Goal: Task Accomplishment & Management: Complete application form

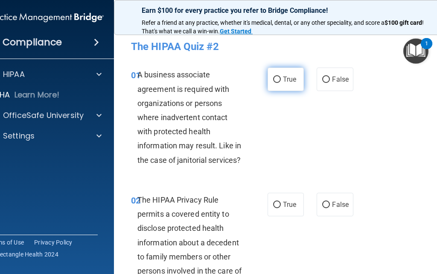
click at [272, 73] on label "True" at bounding box center [286, 78] width 36 height 23
click at [273, 76] on input "True" at bounding box center [277, 79] width 8 height 6
radio input "true"
click at [283, 79] on span "True" at bounding box center [289, 79] width 13 height 8
click at [281, 79] on input "True" at bounding box center [277, 79] width 8 height 6
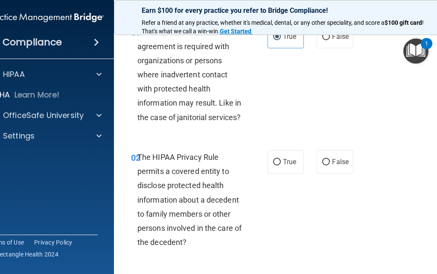
scroll to position [128, 0]
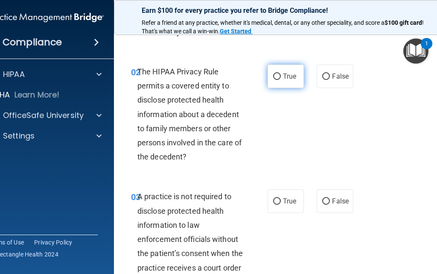
click at [276, 73] on input "True" at bounding box center [277, 76] width 8 height 6
radio input "true"
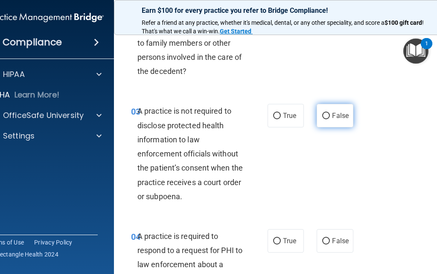
click at [333, 120] on label "False" at bounding box center [335, 115] width 36 height 23
click at [330, 119] on input "False" at bounding box center [326, 116] width 8 height 6
radio input "true"
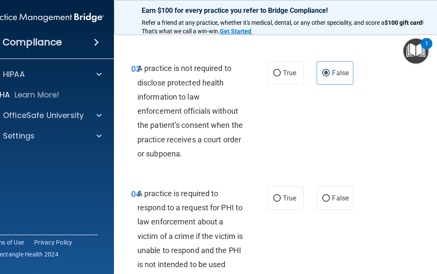
scroll to position [299, 0]
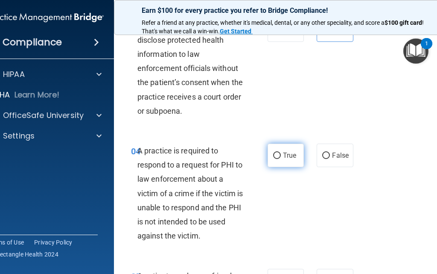
click at [279, 159] on label "True" at bounding box center [286, 154] width 36 height 23
click at [279, 159] on input "True" at bounding box center [277, 155] width 8 height 6
radio input "true"
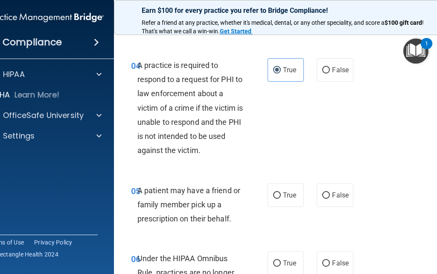
scroll to position [470, 0]
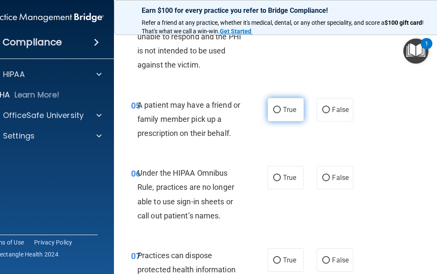
click at [276, 114] on label "True" at bounding box center [286, 109] width 36 height 23
click at [276, 113] on input "True" at bounding box center [277, 110] width 8 height 6
radio input "true"
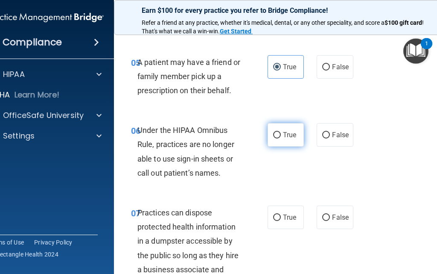
click at [286, 140] on label "True" at bounding box center [286, 134] width 36 height 23
click at [281, 138] on input "True" at bounding box center [277, 135] width 8 height 6
radio input "true"
click at [327, 134] on label "False" at bounding box center [335, 134] width 36 height 23
click at [327, 134] on input "False" at bounding box center [326, 135] width 8 height 6
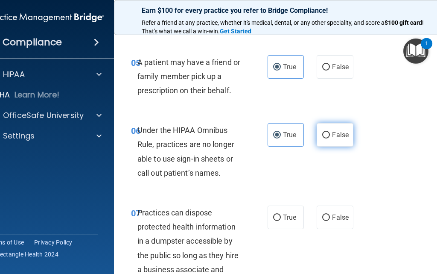
radio input "true"
radio input "false"
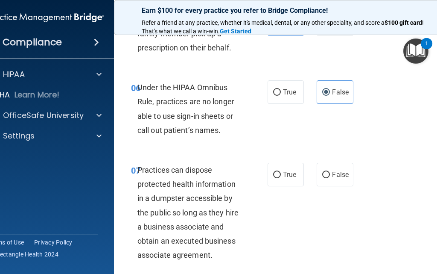
scroll to position [598, 0]
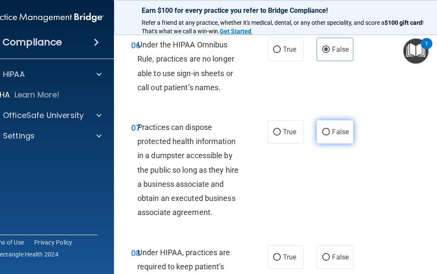
click at [317, 135] on label "False" at bounding box center [335, 131] width 36 height 23
click at [322, 135] on input "False" at bounding box center [326, 132] width 8 height 6
radio input "true"
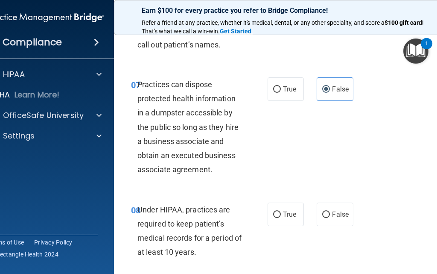
scroll to position [683, 0]
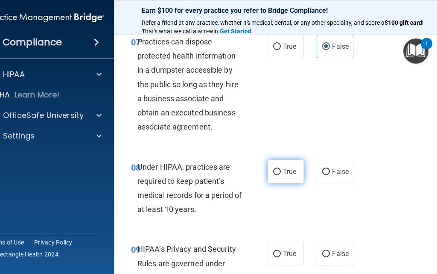
click at [277, 176] on label "True" at bounding box center [286, 171] width 36 height 23
click at [277, 175] on input "True" at bounding box center [277, 172] width 8 height 6
radio input "true"
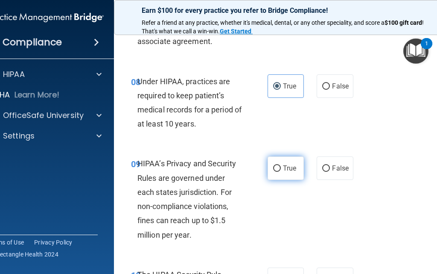
click at [278, 176] on label "True" at bounding box center [286, 167] width 36 height 23
click at [278, 172] on input "True" at bounding box center [277, 168] width 8 height 6
radio input "true"
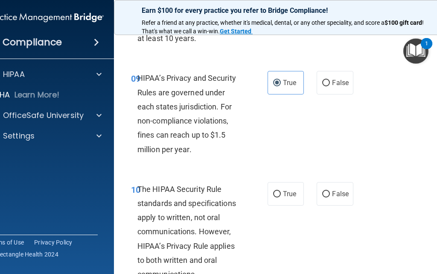
scroll to position [896, 0]
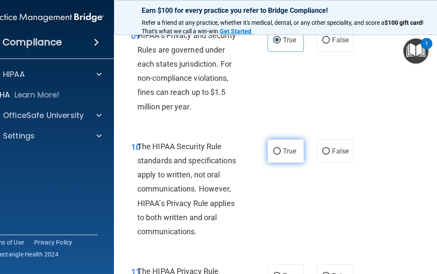
click at [285, 158] on label "True" at bounding box center [286, 150] width 36 height 23
click at [281, 155] on input "True" at bounding box center [277, 151] width 8 height 6
radio input "true"
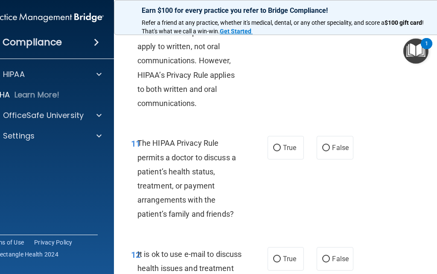
scroll to position [1067, 0]
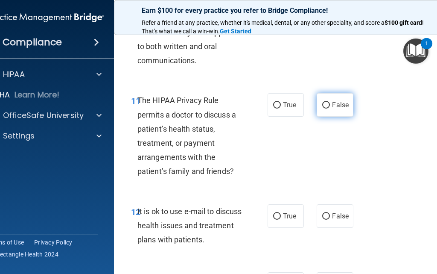
click at [333, 102] on span "False" at bounding box center [340, 105] width 17 height 8
click at [330, 102] on input "False" at bounding box center [326, 105] width 8 height 6
radio input "true"
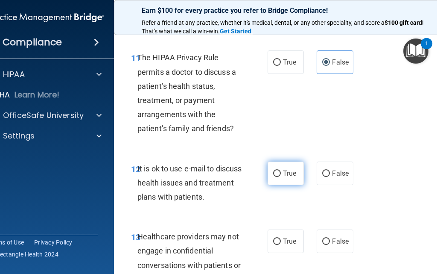
click at [283, 179] on label "True" at bounding box center [286, 172] width 36 height 23
click at [281, 177] on input "True" at bounding box center [277, 173] width 8 height 6
radio input "true"
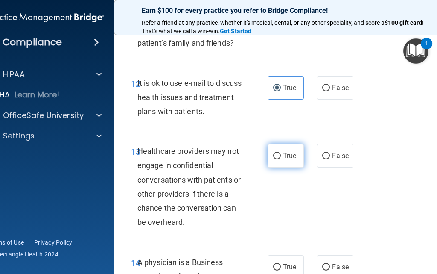
click at [284, 152] on span "True" at bounding box center [289, 156] width 13 height 8
click at [281, 153] on input "True" at bounding box center [277, 156] width 8 height 6
radio input "true"
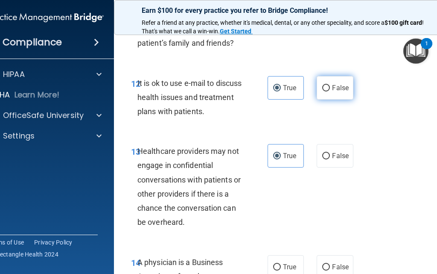
click at [343, 91] on span "False" at bounding box center [340, 88] width 17 height 8
click at [330, 91] on input "False" at bounding box center [326, 88] width 8 height 6
radio input "true"
radio input "false"
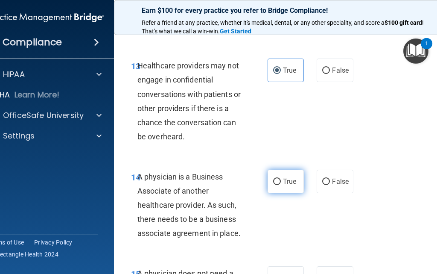
click at [283, 180] on span "True" at bounding box center [289, 181] width 13 height 8
click at [281, 180] on input "True" at bounding box center [277, 181] width 8 height 6
radio input "true"
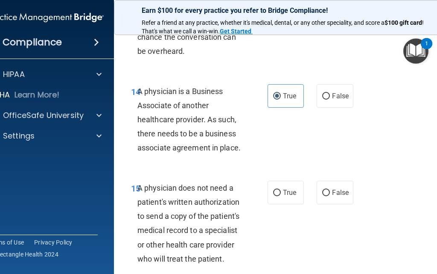
scroll to position [1409, 0]
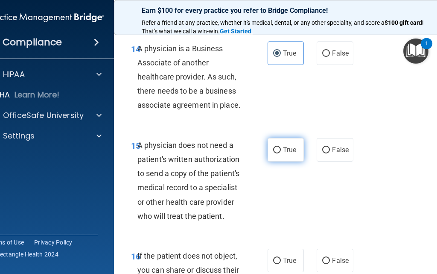
click at [288, 153] on span "True" at bounding box center [289, 150] width 13 height 8
click at [281, 153] on input "True" at bounding box center [277, 150] width 8 height 6
radio input "true"
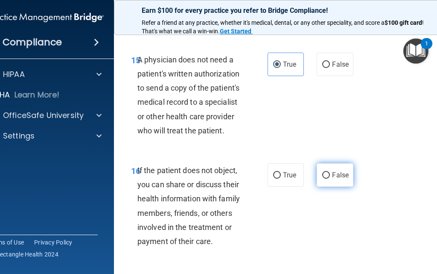
click at [345, 178] on label "False" at bounding box center [335, 174] width 36 height 23
click at [330, 178] on input "False" at bounding box center [326, 175] width 8 height 6
radio input "true"
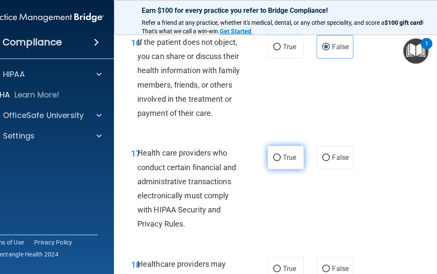
click at [283, 160] on span "True" at bounding box center [289, 157] width 13 height 8
click at [281, 160] on input "True" at bounding box center [277, 158] width 8 height 6
radio input "true"
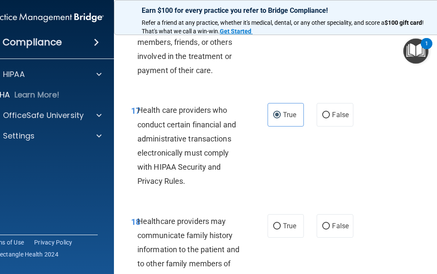
scroll to position [1707, 0]
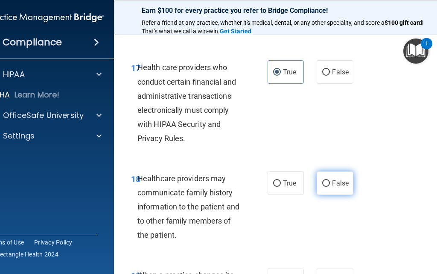
click at [335, 178] on label "False" at bounding box center [335, 182] width 36 height 23
click at [330, 180] on input "False" at bounding box center [326, 183] width 8 height 6
radio input "true"
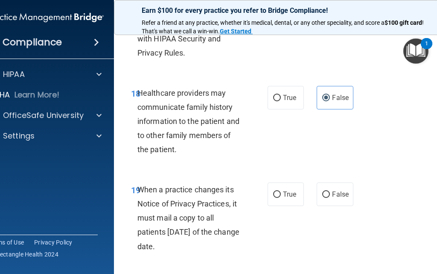
scroll to position [1835, 0]
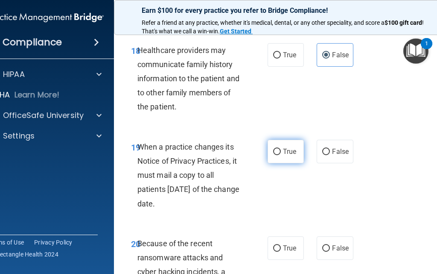
click at [279, 151] on label "True" at bounding box center [286, 151] width 36 height 23
click at [279, 151] on input "True" at bounding box center [277, 152] width 8 height 6
radio input "true"
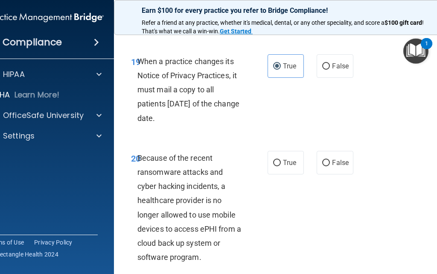
scroll to position [1964, 0]
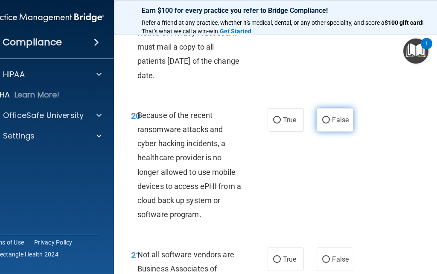
click at [343, 124] on label "False" at bounding box center [335, 119] width 36 height 23
click at [330, 123] on input "False" at bounding box center [326, 120] width 8 height 6
radio input "true"
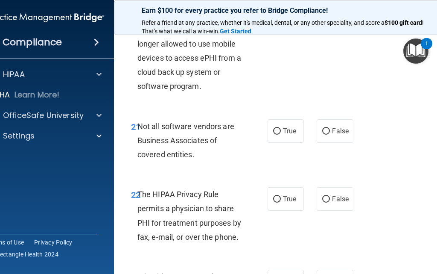
scroll to position [2134, 0]
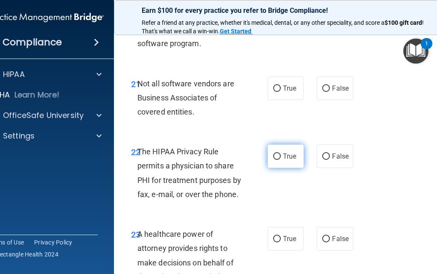
click at [277, 156] on input "True" at bounding box center [277, 156] width 8 height 6
radio input "true"
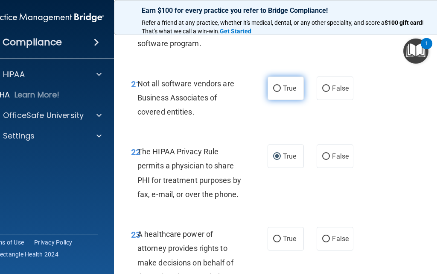
click at [289, 97] on label "True" at bounding box center [286, 87] width 36 height 23
click at [281, 92] on input "True" at bounding box center [277, 88] width 8 height 6
radio input "true"
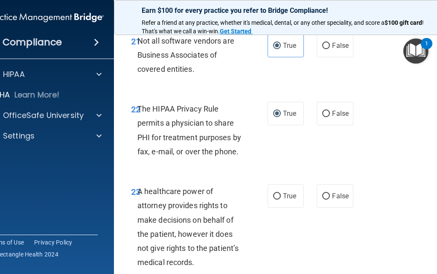
scroll to position [2220, 0]
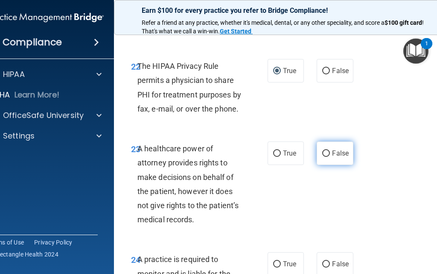
click at [332, 157] on span "False" at bounding box center [340, 153] width 17 height 8
click at [330, 157] on input "False" at bounding box center [326, 153] width 8 height 6
radio input "true"
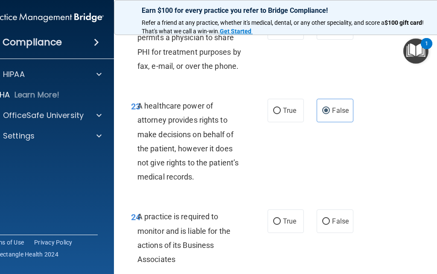
scroll to position [2305, 0]
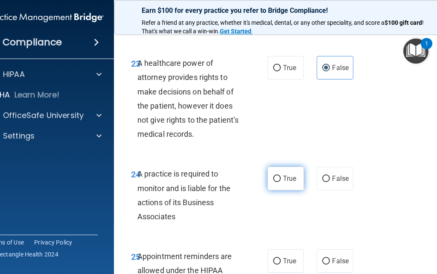
click at [285, 184] on label "True" at bounding box center [286, 177] width 36 height 23
click at [281, 182] on input "True" at bounding box center [277, 178] width 8 height 6
radio input "true"
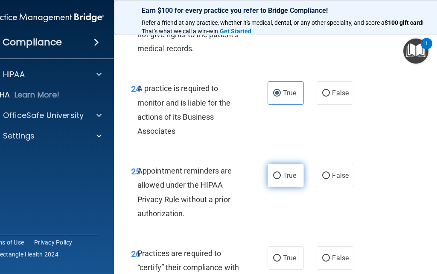
click at [292, 181] on label "True" at bounding box center [286, 174] width 36 height 23
click at [281, 179] on input "True" at bounding box center [277, 175] width 8 height 6
radio input "true"
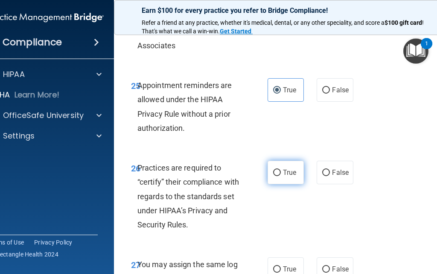
click at [283, 174] on span "True" at bounding box center [289, 172] width 13 height 8
click at [281, 174] on input "True" at bounding box center [277, 172] width 8 height 6
radio input "true"
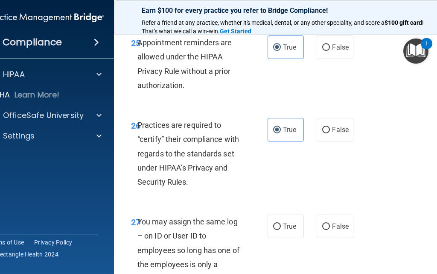
scroll to position [2604, 0]
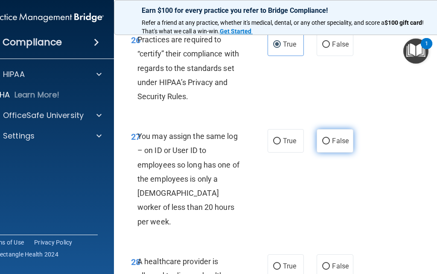
click at [340, 144] on span "False" at bounding box center [340, 141] width 17 height 8
click at [330, 144] on input "False" at bounding box center [326, 141] width 8 height 6
radio input "true"
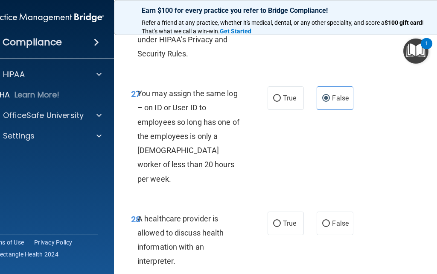
scroll to position [2689, 0]
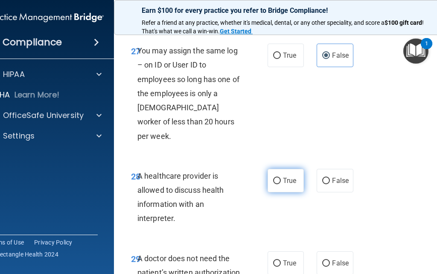
click at [294, 169] on label "True" at bounding box center [286, 180] width 36 height 23
click at [281, 178] on input "True" at bounding box center [277, 181] width 8 height 6
radio input "true"
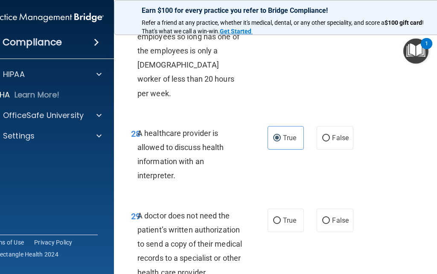
scroll to position [2775, 0]
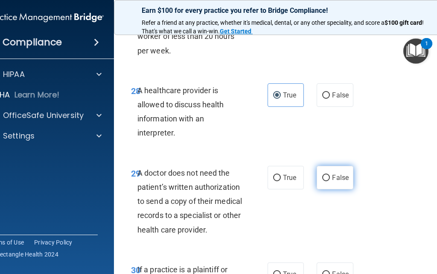
click at [336, 173] on span "False" at bounding box center [340, 177] width 17 height 8
click at [330, 175] on input "False" at bounding box center [326, 178] width 8 height 6
radio input "true"
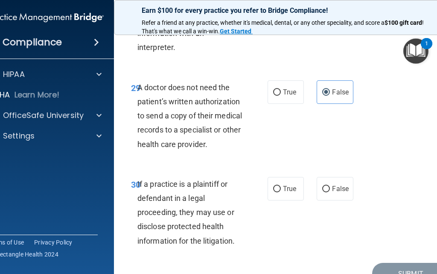
scroll to position [2890, 0]
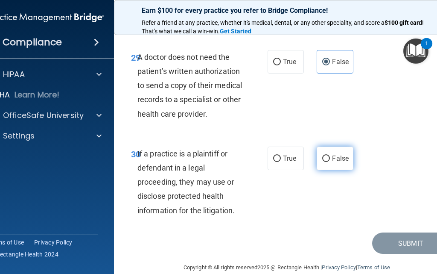
click at [318, 146] on label "False" at bounding box center [335, 157] width 36 height 23
click at [322, 155] on input "False" at bounding box center [326, 158] width 8 height 6
radio input "true"
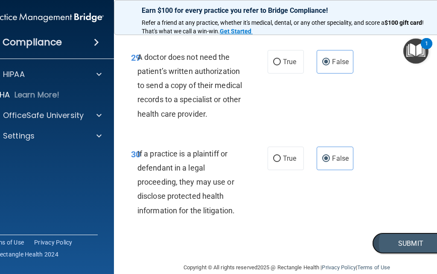
click at [407, 232] on button "Submit" at bounding box center [410, 243] width 77 height 22
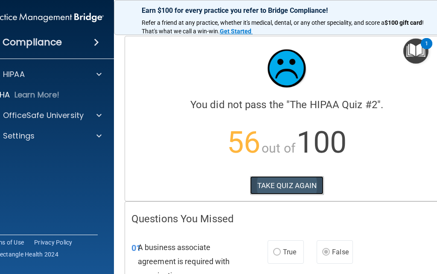
click at [297, 182] on button "TAKE QUIZ AGAIN" at bounding box center [287, 185] width 74 height 19
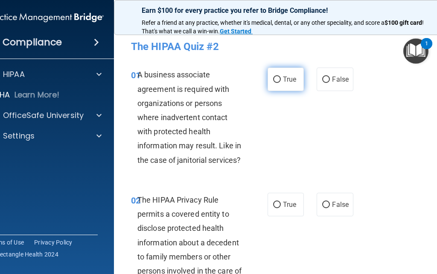
click at [277, 81] on input "True" at bounding box center [277, 79] width 8 height 6
radio input "true"
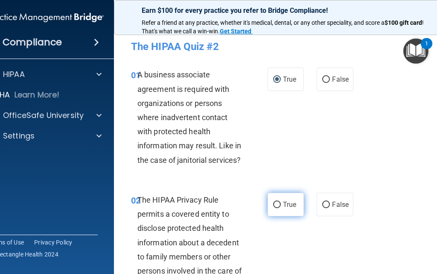
scroll to position [85, 0]
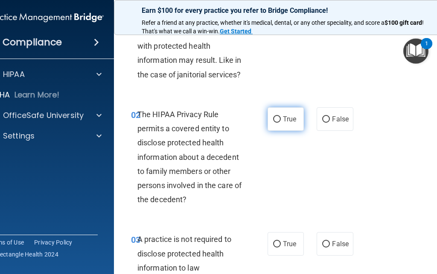
click at [283, 115] on span "True" at bounding box center [289, 119] width 13 height 8
click at [281, 116] on input "True" at bounding box center [277, 119] width 8 height 6
radio input "true"
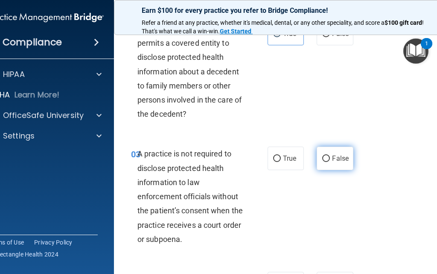
click at [323, 164] on label "False" at bounding box center [335, 157] width 36 height 23
click at [323, 162] on input "False" at bounding box center [326, 158] width 8 height 6
radio input "true"
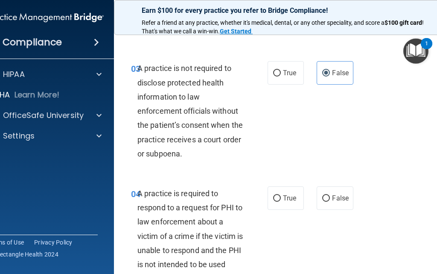
scroll to position [299, 0]
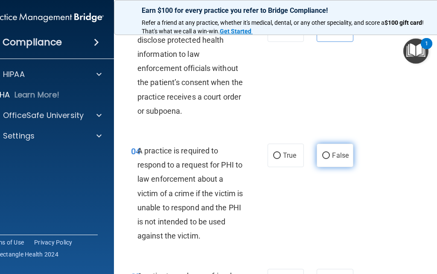
click at [336, 155] on span "False" at bounding box center [340, 155] width 17 height 8
click at [330, 155] on input "False" at bounding box center [326, 155] width 8 height 6
radio input "true"
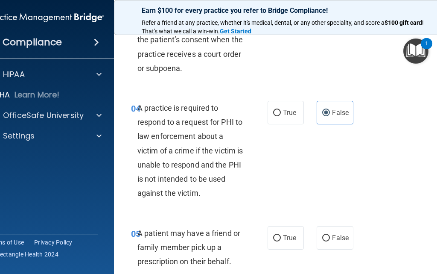
scroll to position [427, 0]
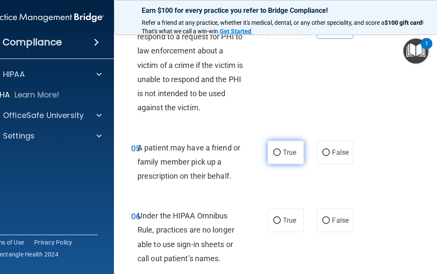
click at [268, 162] on label "True" at bounding box center [286, 151] width 36 height 23
click at [273, 156] on input "True" at bounding box center [277, 152] width 8 height 6
radio input "true"
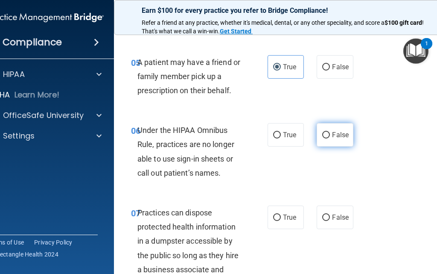
click at [329, 143] on label "False" at bounding box center [335, 134] width 36 height 23
click at [329, 138] on input "False" at bounding box center [326, 135] width 8 height 6
radio input "true"
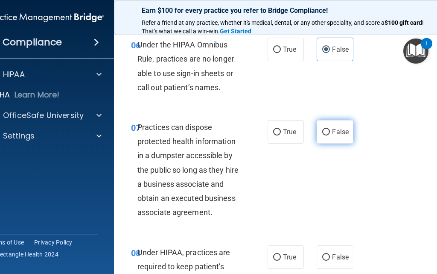
click at [330, 137] on label "False" at bounding box center [335, 131] width 36 height 23
click at [330, 135] on input "False" at bounding box center [326, 132] width 8 height 6
radio input "true"
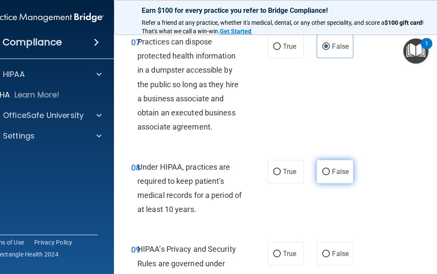
click at [347, 170] on label "False" at bounding box center [335, 171] width 36 height 23
click at [330, 170] on input "False" at bounding box center [326, 172] width 8 height 6
radio input "true"
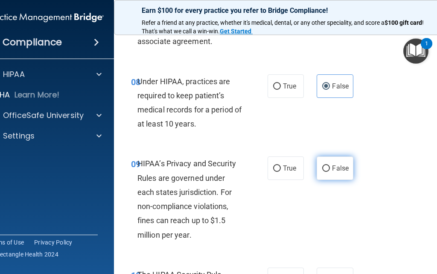
click at [336, 165] on span "False" at bounding box center [340, 168] width 17 height 8
click at [330, 165] on input "False" at bounding box center [326, 168] width 8 height 6
radio input "true"
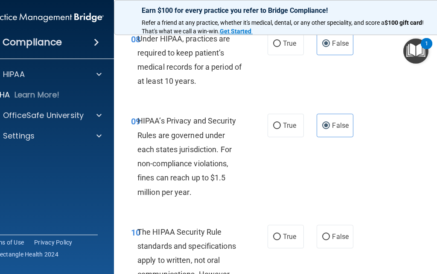
scroll to position [896, 0]
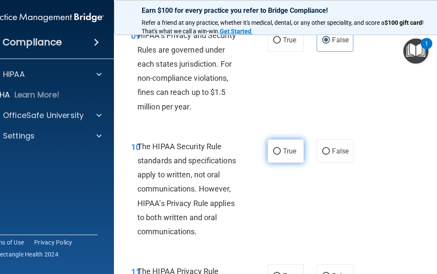
click at [283, 151] on span "True" at bounding box center [289, 151] width 13 height 8
click at [281, 151] on input "True" at bounding box center [277, 151] width 8 height 6
radio input "true"
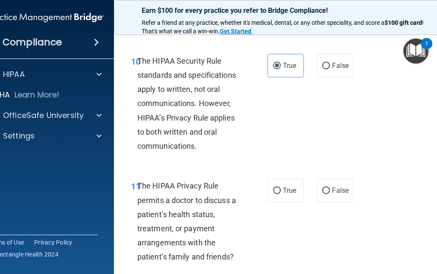
scroll to position [1024, 0]
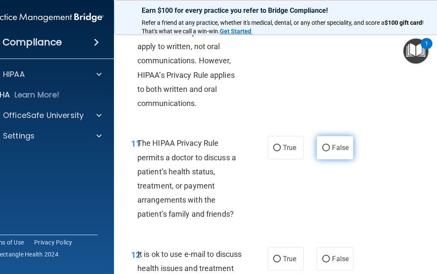
click at [336, 146] on span "False" at bounding box center [340, 147] width 17 height 8
click at [330, 146] on input "False" at bounding box center [326, 148] width 8 height 6
radio input "true"
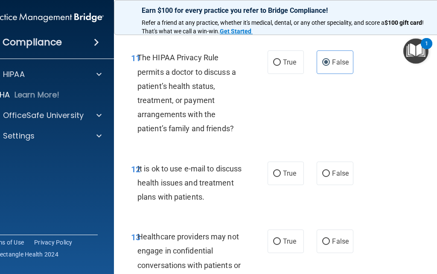
scroll to position [1153, 0]
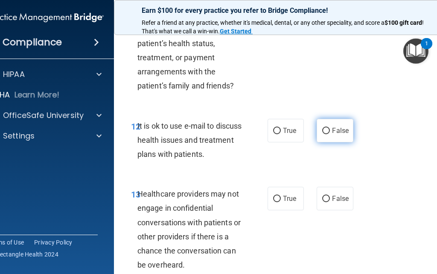
click at [332, 132] on span "False" at bounding box center [340, 130] width 17 height 8
click at [330, 132] on input "False" at bounding box center [326, 131] width 8 height 6
radio input "true"
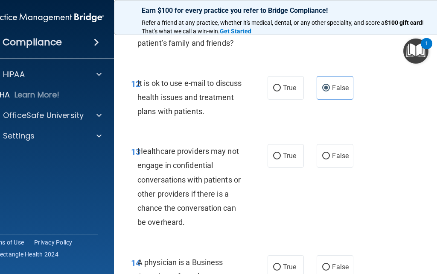
scroll to position [1238, 0]
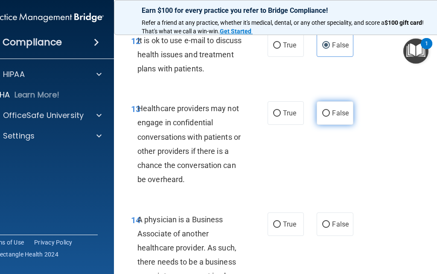
click at [336, 117] on label "False" at bounding box center [335, 112] width 36 height 23
click at [330, 117] on input "False" at bounding box center [326, 113] width 8 height 6
radio input "true"
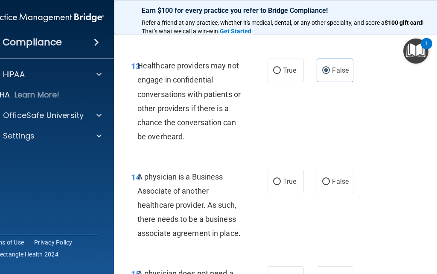
scroll to position [1323, 0]
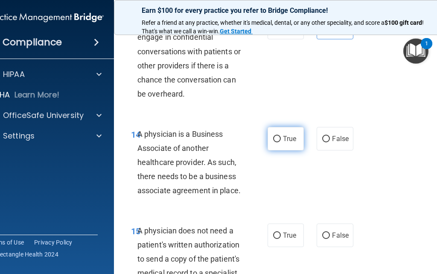
click at [278, 144] on label "True" at bounding box center [286, 138] width 36 height 23
click at [278, 142] on input "True" at bounding box center [277, 139] width 8 height 6
radio input "true"
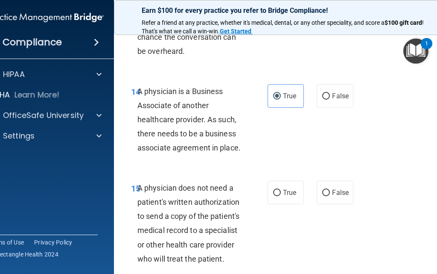
scroll to position [1409, 0]
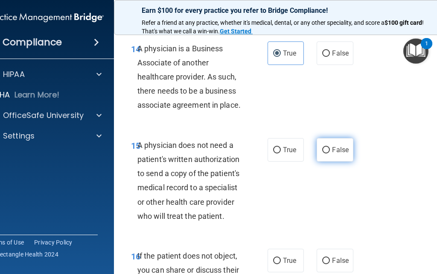
click at [317, 152] on label "False" at bounding box center [335, 149] width 36 height 23
click at [322, 152] on input "False" at bounding box center [326, 150] width 8 height 6
radio input "true"
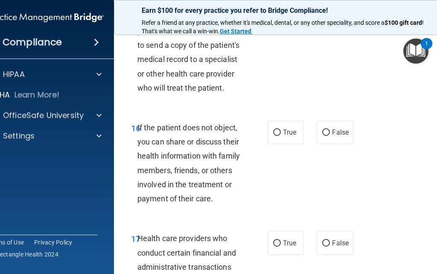
scroll to position [1494, 0]
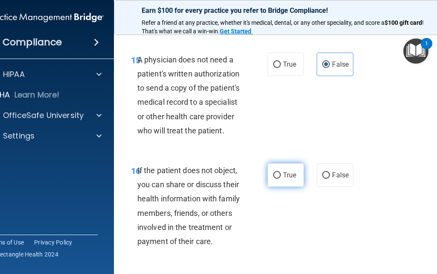
click at [286, 177] on span "True" at bounding box center [289, 175] width 13 height 8
click at [281, 177] on input "True" at bounding box center [277, 175] width 8 height 6
radio input "true"
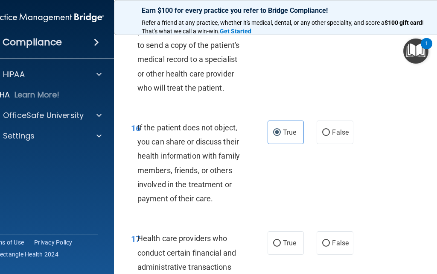
scroll to position [1622, 0]
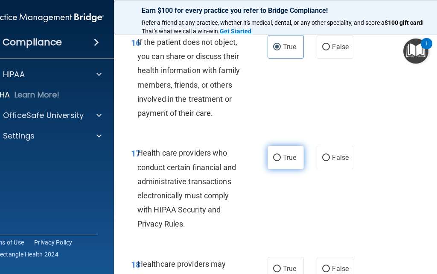
click at [283, 164] on label "True" at bounding box center [286, 157] width 36 height 23
click at [281, 161] on input "True" at bounding box center [277, 158] width 8 height 6
radio input "true"
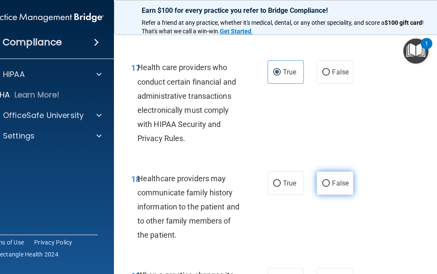
click at [338, 179] on span "False" at bounding box center [340, 183] width 17 height 8
click at [330, 180] on input "False" at bounding box center [326, 183] width 8 height 6
radio input "true"
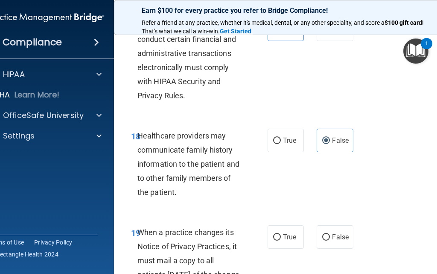
scroll to position [1793, 0]
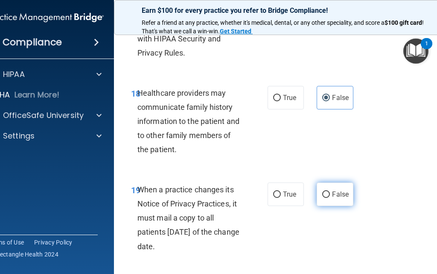
click at [336, 201] on label "False" at bounding box center [335, 193] width 36 height 23
click at [330, 198] on input "False" at bounding box center [326, 194] width 8 height 6
radio input "true"
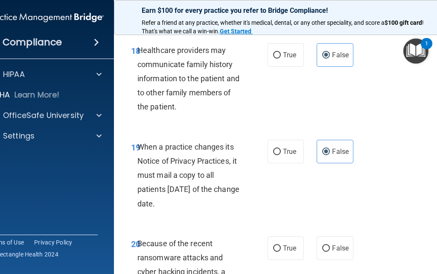
scroll to position [1921, 0]
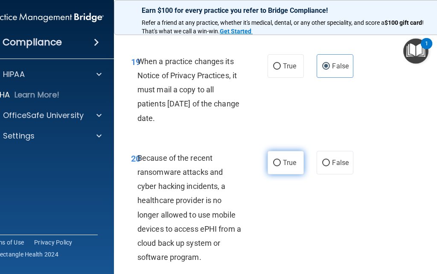
click at [285, 160] on span "True" at bounding box center [289, 162] width 13 height 8
click at [281, 160] on input "True" at bounding box center [277, 163] width 8 height 6
radio input "true"
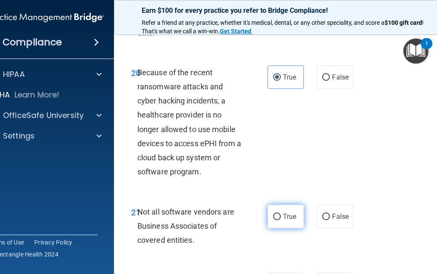
click at [269, 218] on label "True" at bounding box center [286, 215] width 36 height 23
click at [273, 218] on input "True" at bounding box center [277, 216] width 8 height 6
radio input "true"
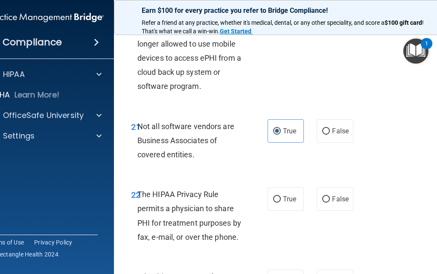
scroll to position [2134, 0]
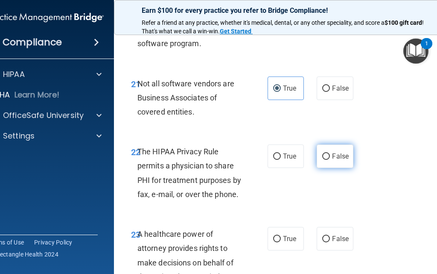
click at [329, 158] on label "False" at bounding box center [335, 155] width 36 height 23
click at [329, 158] on input "False" at bounding box center [326, 156] width 8 height 6
radio input "true"
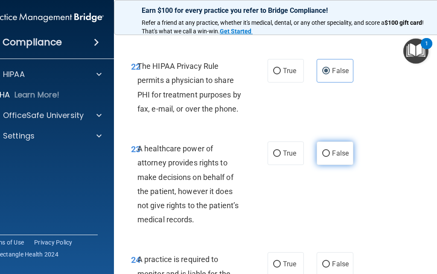
click at [342, 146] on label "False" at bounding box center [335, 152] width 36 height 23
click at [330, 150] on input "False" at bounding box center [326, 153] width 8 height 6
radio input "true"
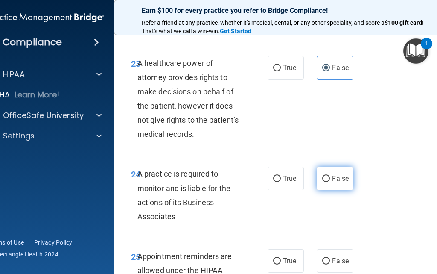
click at [339, 174] on label "False" at bounding box center [335, 177] width 36 height 23
click at [330, 175] on input "False" at bounding box center [326, 178] width 8 height 6
radio input "true"
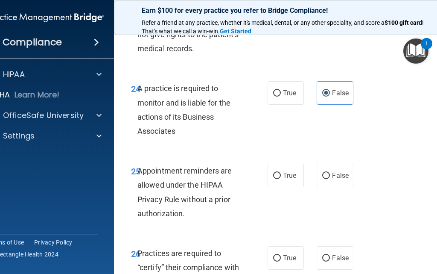
scroll to position [2433, 0]
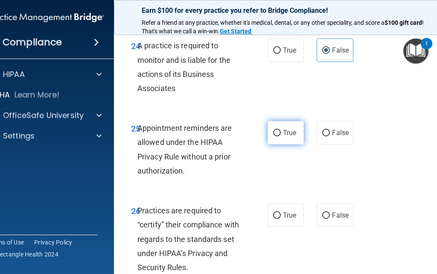
click at [286, 134] on span "True" at bounding box center [289, 132] width 13 height 8
click at [281, 134] on input "True" at bounding box center [277, 133] width 8 height 6
radio input "true"
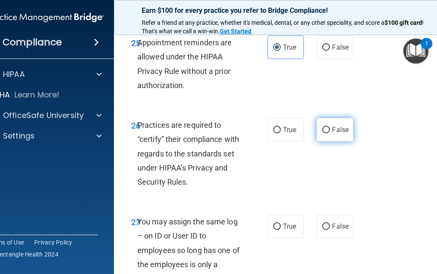
click at [337, 132] on span "False" at bounding box center [340, 129] width 17 height 8
click at [330, 132] on input "False" at bounding box center [326, 130] width 8 height 6
radio input "true"
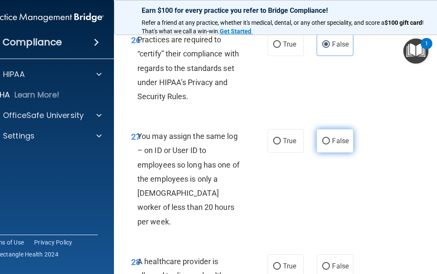
click at [341, 134] on label "False" at bounding box center [335, 140] width 36 height 23
click at [330, 138] on input "False" at bounding box center [326, 141] width 8 height 6
radio input "true"
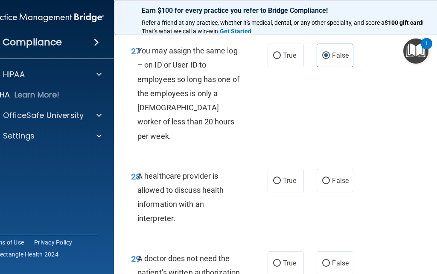
scroll to position [2732, 0]
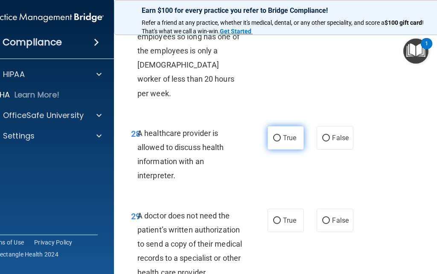
click at [290, 131] on label "True" at bounding box center [286, 137] width 36 height 23
click at [281, 135] on input "True" at bounding box center [277, 138] width 8 height 6
radio input "true"
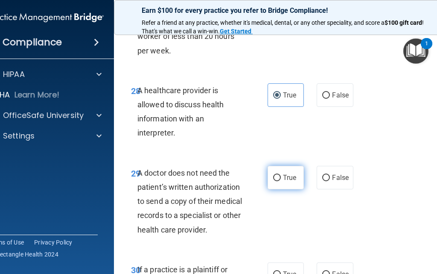
click at [269, 166] on label "True" at bounding box center [286, 177] width 36 height 23
click at [273, 175] on input "True" at bounding box center [277, 178] width 8 height 6
radio input "true"
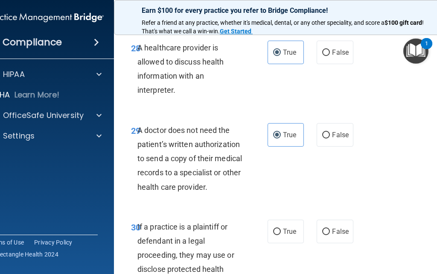
scroll to position [2860, 0]
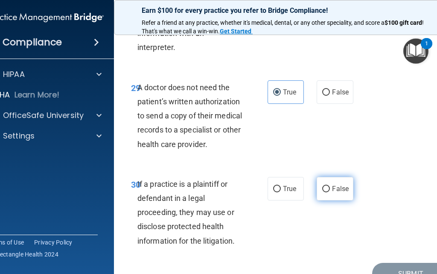
click at [318, 177] on label "False" at bounding box center [335, 188] width 36 height 23
click at [322, 186] on input "False" at bounding box center [326, 189] width 8 height 6
radio input "true"
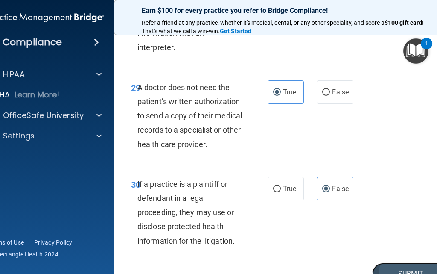
click at [396, 263] on button "Submit" at bounding box center [410, 274] width 77 height 22
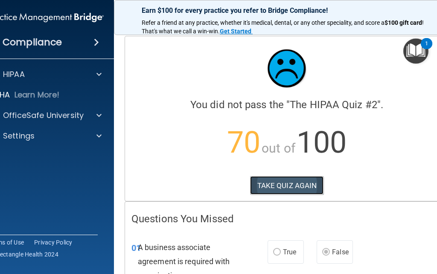
click at [292, 183] on button "TAKE QUIZ AGAIN" at bounding box center [287, 185] width 74 height 19
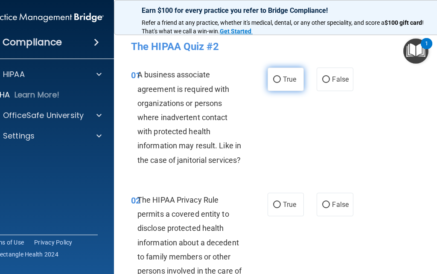
click at [286, 82] on span "True" at bounding box center [289, 79] width 13 height 8
click at [281, 82] on input "True" at bounding box center [277, 79] width 8 height 6
radio input "true"
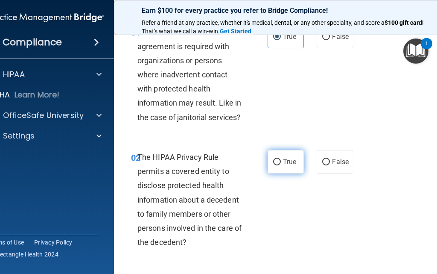
click at [283, 163] on span "True" at bounding box center [289, 162] width 13 height 8
click at [281, 163] on input "True" at bounding box center [277, 162] width 8 height 6
radio input "true"
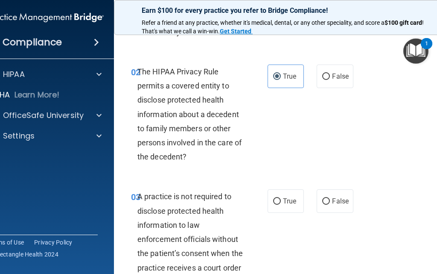
scroll to position [171, 0]
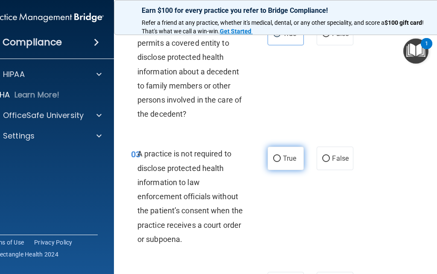
click at [275, 155] on input "True" at bounding box center [277, 158] width 8 height 6
radio input "true"
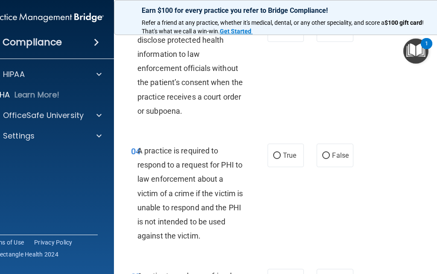
scroll to position [341, 0]
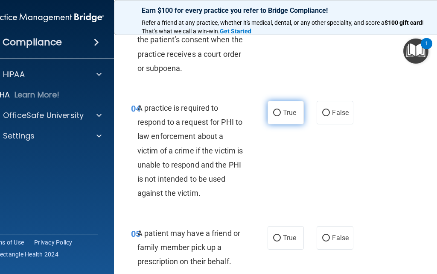
click at [283, 115] on span "True" at bounding box center [289, 112] width 13 height 8
click at [280, 115] on input "True" at bounding box center [277, 113] width 8 height 6
radio input "true"
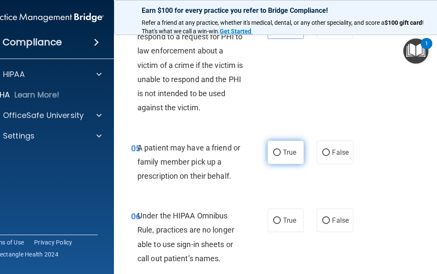
click at [276, 150] on input "True" at bounding box center [277, 152] width 8 height 6
radio input "true"
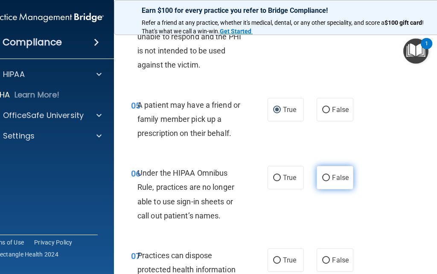
click at [345, 182] on label "False" at bounding box center [335, 177] width 36 height 23
click at [330, 181] on input "False" at bounding box center [326, 178] width 8 height 6
radio input "true"
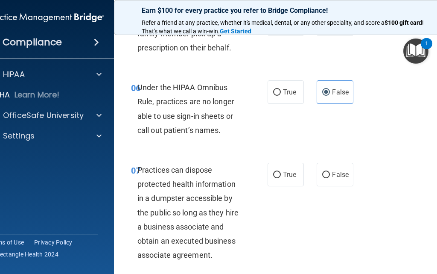
scroll to position [598, 0]
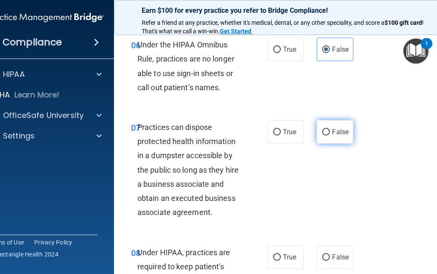
click at [331, 136] on label "False" at bounding box center [335, 131] width 36 height 23
click at [330, 135] on input "False" at bounding box center [326, 132] width 8 height 6
radio input "true"
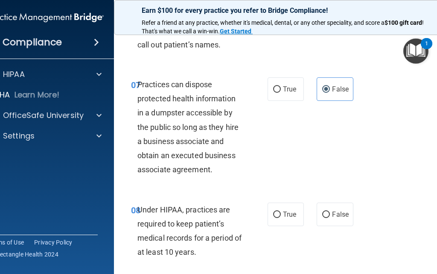
scroll to position [683, 0]
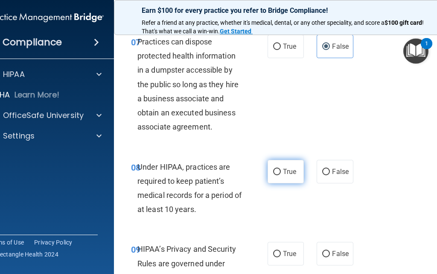
click at [289, 178] on label "True" at bounding box center [286, 171] width 36 height 23
click at [281, 175] on input "True" at bounding box center [277, 172] width 8 height 6
radio input "true"
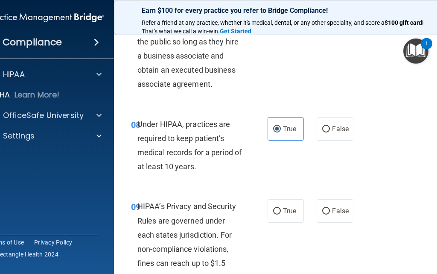
scroll to position [768, 0]
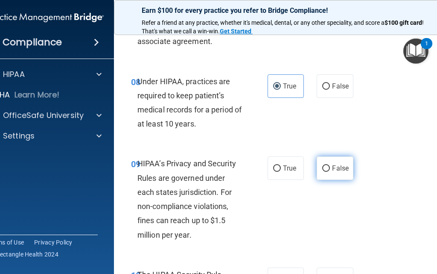
click at [323, 173] on label "False" at bounding box center [335, 167] width 36 height 23
click at [323, 172] on input "False" at bounding box center [326, 168] width 8 height 6
radio input "true"
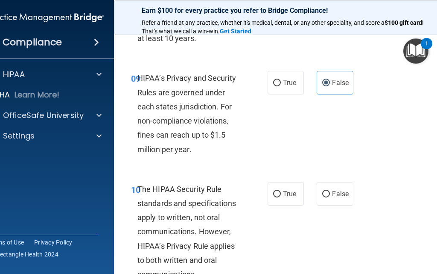
scroll to position [896, 0]
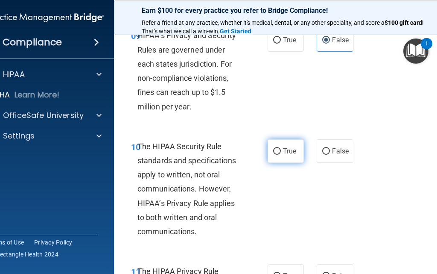
click at [276, 147] on label "True" at bounding box center [286, 150] width 36 height 23
click at [276, 148] on input "True" at bounding box center [277, 151] width 8 height 6
radio input "true"
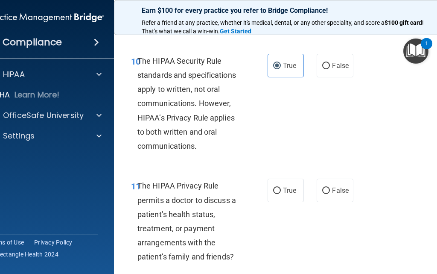
scroll to position [1024, 0]
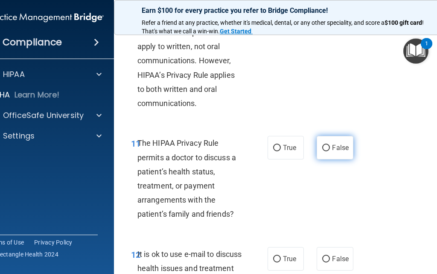
click at [337, 148] on span "False" at bounding box center [340, 147] width 17 height 8
click at [330, 148] on input "False" at bounding box center [326, 148] width 8 height 6
radio input "true"
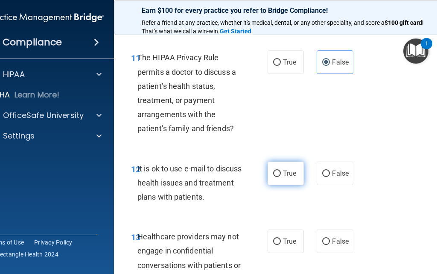
click at [283, 174] on span "True" at bounding box center [289, 173] width 13 height 8
click at [280, 174] on input "True" at bounding box center [277, 173] width 8 height 6
radio input "true"
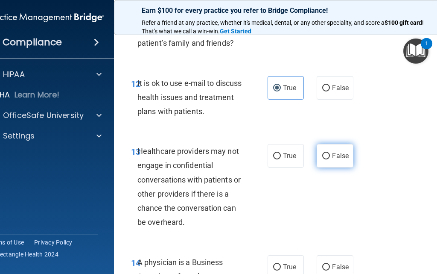
click at [325, 161] on label "False" at bounding box center [335, 155] width 36 height 23
click at [325, 159] on input "False" at bounding box center [326, 156] width 8 height 6
radio input "true"
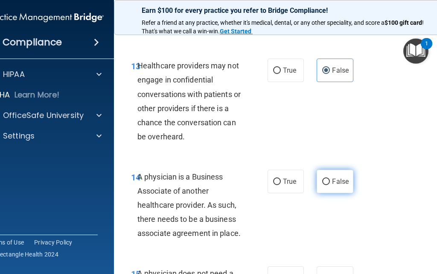
click at [338, 186] on label "False" at bounding box center [335, 180] width 36 height 23
click at [330, 185] on input "False" at bounding box center [326, 181] width 8 height 6
radio input "true"
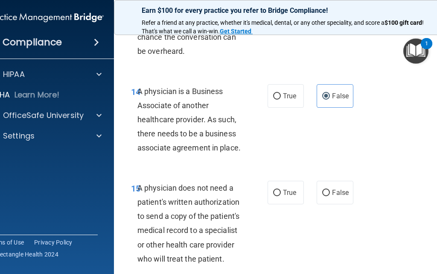
scroll to position [1409, 0]
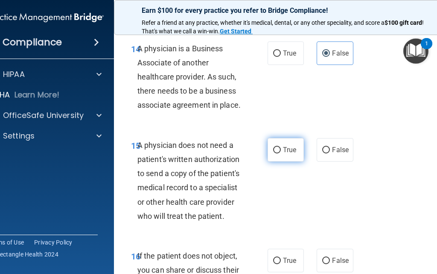
click at [286, 148] on span "True" at bounding box center [289, 150] width 13 height 8
click at [281, 148] on input "True" at bounding box center [277, 150] width 8 height 6
radio input "true"
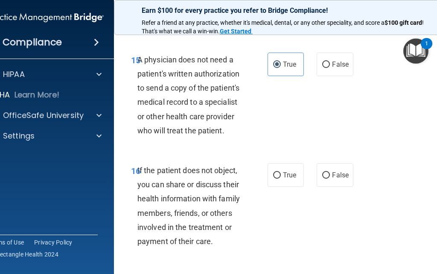
scroll to position [1537, 0]
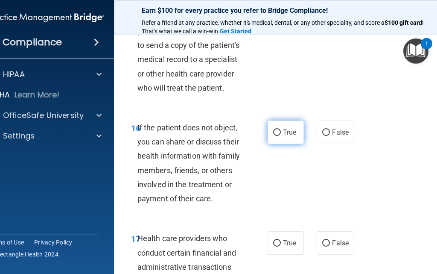
click at [283, 133] on span "True" at bounding box center [289, 132] width 13 height 8
click at [281, 133] on input "True" at bounding box center [277, 132] width 8 height 6
radio input "true"
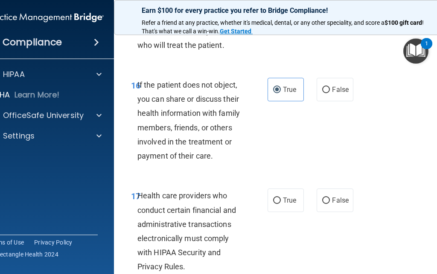
scroll to position [1622, 0]
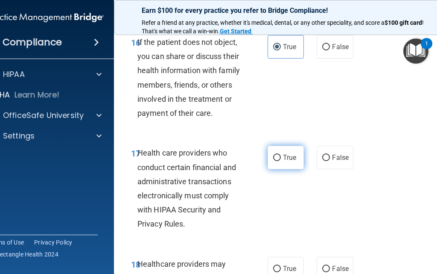
click at [288, 149] on label "True" at bounding box center [286, 157] width 36 height 23
click at [281, 155] on input "True" at bounding box center [277, 158] width 8 height 6
radio input "true"
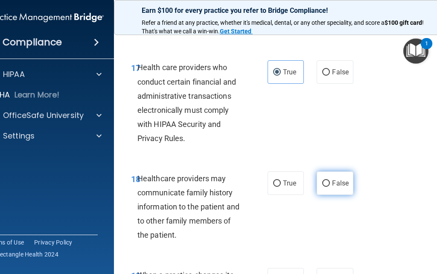
click at [323, 182] on input "False" at bounding box center [326, 183] width 8 height 6
radio input "true"
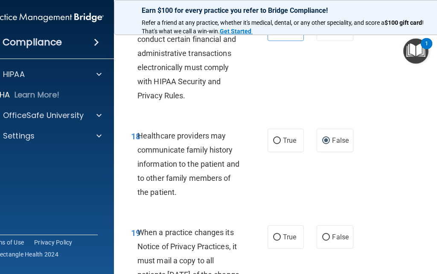
scroll to position [1793, 0]
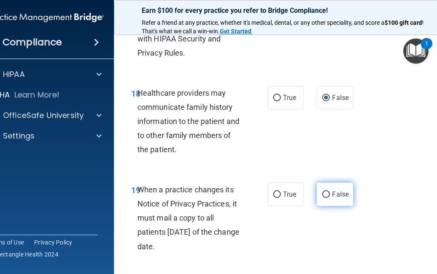
click at [339, 199] on label "False" at bounding box center [335, 193] width 36 height 23
click at [330, 198] on input "False" at bounding box center [326, 194] width 8 height 6
radio input "true"
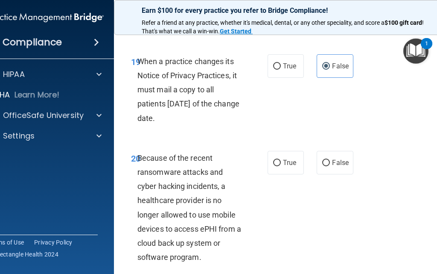
scroll to position [1964, 0]
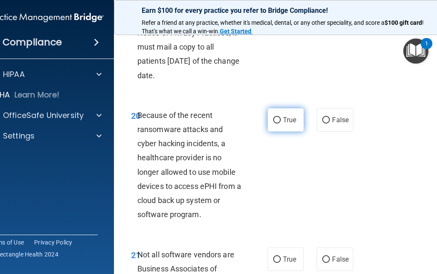
click at [285, 128] on label "True" at bounding box center [286, 119] width 36 height 23
click at [281, 123] on input "True" at bounding box center [277, 120] width 8 height 6
radio input "true"
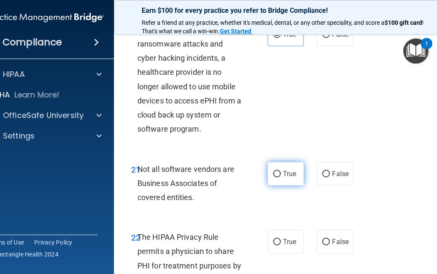
click at [291, 177] on span "True" at bounding box center [289, 173] width 13 height 8
click at [281, 177] on input "True" at bounding box center [277, 174] width 8 height 6
radio input "true"
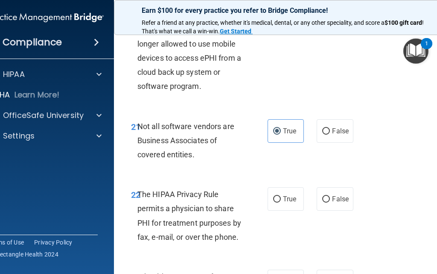
scroll to position [2134, 0]
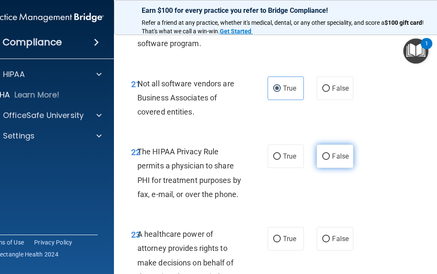
click at [327, 158] on label "False" at bounding box center [335, 155] width 36 height 23
click at [327, 158] on input "False" at bounding box center [326, 156] width 8 height 6
radio input "true"
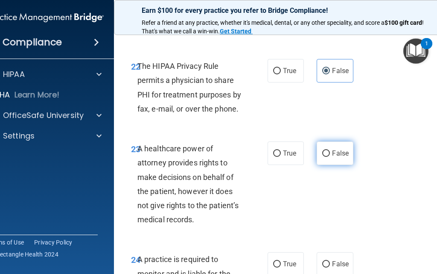
click at [347, 154] on label "False" at bounding box center [335, 152] width 36 height 23
click at [330, 154] on input "False" at bounding box center [326, 153] width 8 height 6
radio input "true"
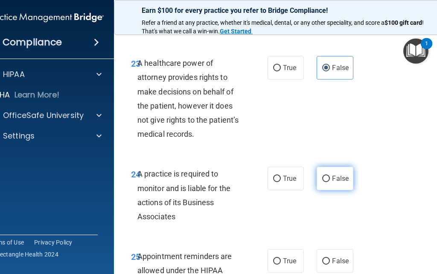
click at [333, 184] on label "False" at bounding box center [335, 177] width 36 height 23
click at [330, 182] on input "False" at bounding box center [326, 178] width 8 height 6
radio input "true"
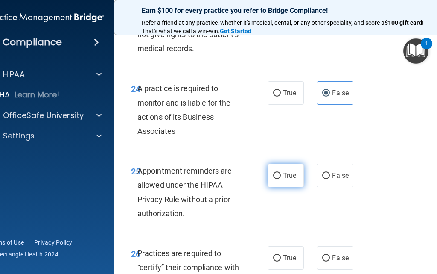
click at [279, 174] on label "True" at bounding box center [286, 174] width 36 height 23
click at [279, 174] on input "True" at bounding box center [277, 175] width 8 height 6
radio input "true"
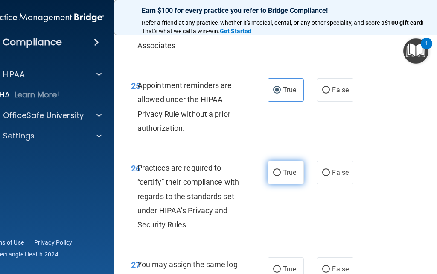
click at [268, 171] on label "True" at bounding box center [286, 171] width 36 height 23
click at [273, 171] on input "True" at bounding box center [277, 172] width 8 height 6
radio input "true"
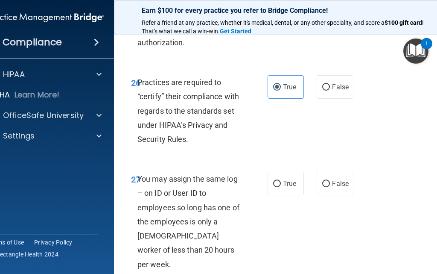
scroll to position [2604, 0]
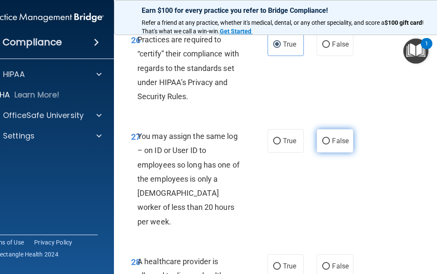
click at [329, 139] on label "False" at bounding box center [335, 140] width 36 height 23
click at [329, 139] on input "False" at bounding box center [326, 141] width 8 height 6
radio input "true"
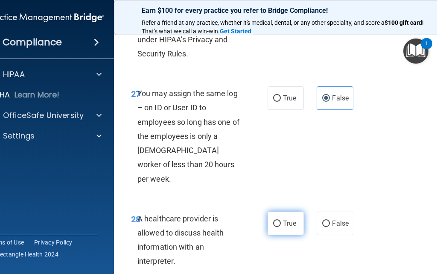
scroll to position [2689, 0]
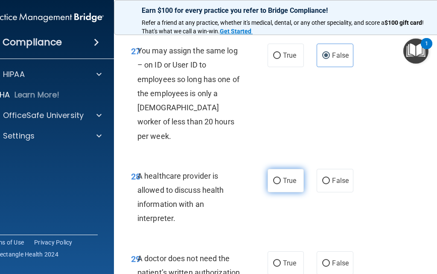
click at [279, 169] on label "True" at bounding box center [286, 180] width 36 height 23
click at [279, 178] on input "True" at bounding box center [277, 181] width 8 height 6
radio input "true"
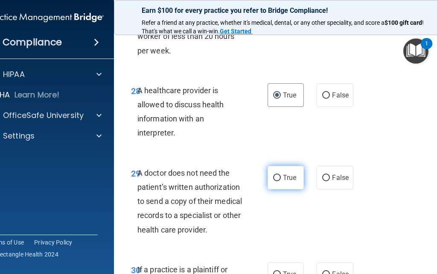
click at [271, 167] on label "True" at bounding box center [286, 177] width 36 height 23
click at [273, 175] on input "True" at bounding box center [277, 178] width 8 height 6
radio input "true"
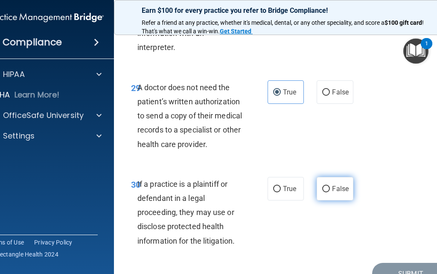
click at [342, 184] on span "False" at bounding box center [340, 188] width 17 height 8
click at [330, 186] on input "False" at bounding box center [326, 189] width 8 height 6
radio input "true"
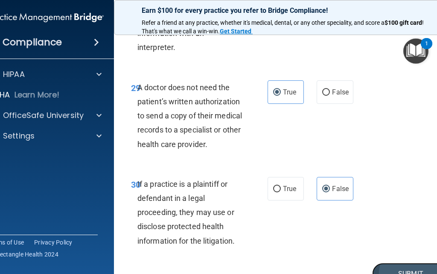
click at [387, 263] on button "Submit" at bounding box center [410, 274] width 77 height 22
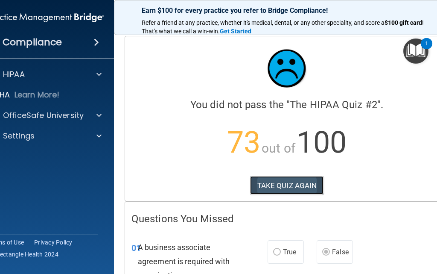
click at [280, 188] on button "TAKE QUIZ AGAIN" at bounding box center [287, 185] width 74 height 19
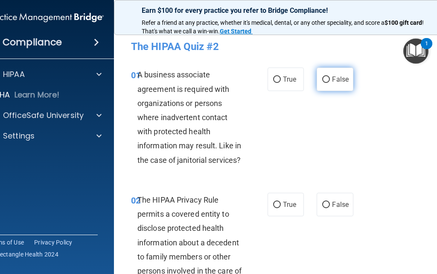
click at [322, 78] on input "False" at bounding box center [326, 79] width 8 height 6
radio input "true"
